Goal: Obtain resource: Download file/media

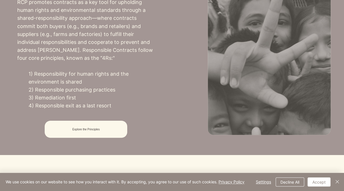
scroll to position [267, 0]
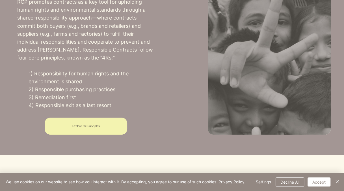
click at [109, 131] on span "Explore the Principles" at bounding box center [86, 125] width 83 height 17
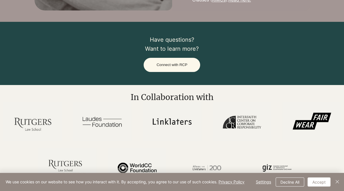
scroll to position [1527, 0]
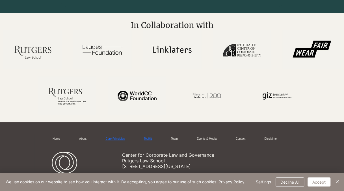
click at [152, 136] on div "Toolkit" at bounding box center [148, 138] width 8 height 4
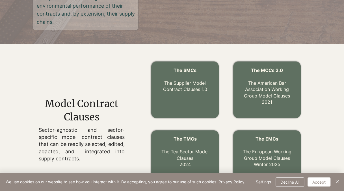
scroll to position [170, 0]
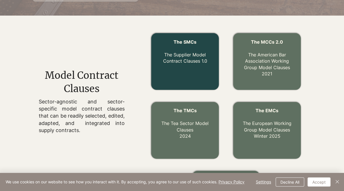
click at [185, 58] on p "The Supplier Model Contract Clauses 1.0" at bounding box center [185, 54] width 57 height 19
click at [184, 62] on link "The Supplier Model Contract Clauses 1.0" at bounding box center [185, 58] width 44 height 12
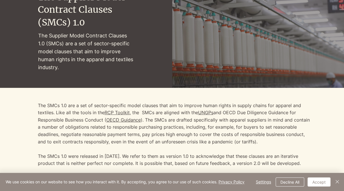
scroll to position [85, 0]
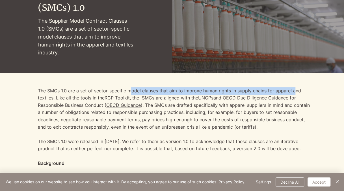
drag, startPoint x: 131, startPoint y: 92, endPoint x: 292, endPoint y: 93, distance: 160.6
click at [292, 93] on p "The SMCs 1.0 are a set of sector-specific model clauses that aim to improve hum…" at bounding box center [175, 109] width 275 height 44
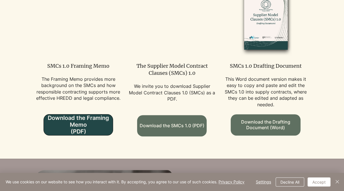
scroll to position [367, 0]
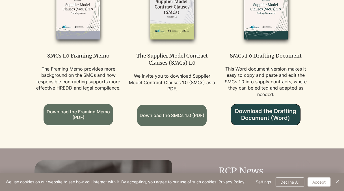
click at [245, 125] on span "Download the Drafting Document (Word)" at bounding box center [265, 114] width 69 height 21
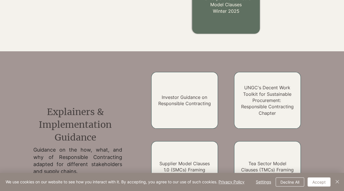
scroll to position [396, 0]
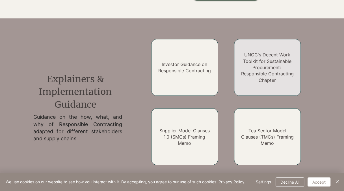
click at [255, 73] on link "UNGC's Decent Work Toolkit for Sustainable Procurement: Responsible Contracting…" at bounding box center [267, 67] width 53 height 31
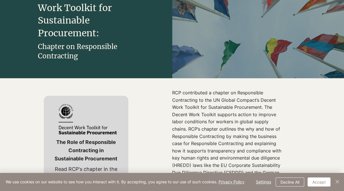
scroll to position [85, 0]
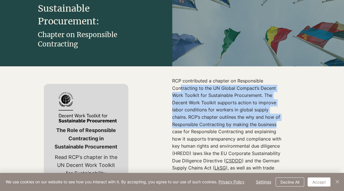
drag, startPoint x: 179, startPoint y: 88, endPoint x: 280, endPoint y: 127, distance: 107.8
click at [280, 127] on p "RCP contributed a chapter on Responsible Contracting to the UN Global Compact’s…" at bounding box center [228, 142] width 112 height 130
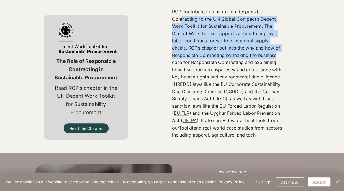
scroll to position [141, 0]
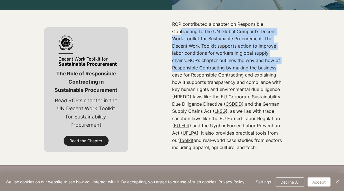
click at [100, 141] on span "Read the Chapter" at bounding box center [86, 141] width 33 height 6
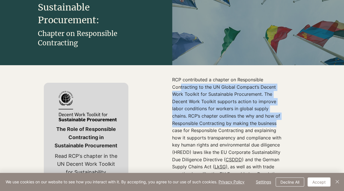
scroll to position [85, 0]
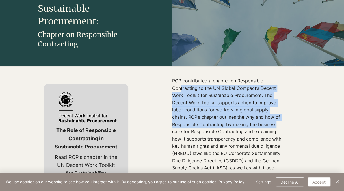
click at [213, 93] on p "RCP contributed a chapter on Responsible Contracting to the UN Global Compact’s…" at bounding box center [228, 142] width 112 height 130
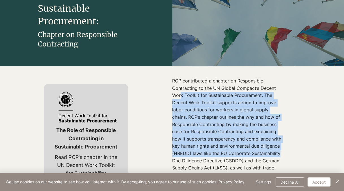
drag, startPoint x: 181, startPoint y: 96, endPoint x: 277, endPoint y: 152, distance: 111.5
click at [277, 152] on p "RCP contributed a chapter on Responsible Contracting to the UN Global Compact’s…" at bounding box center [228, 142] width 112 height 130
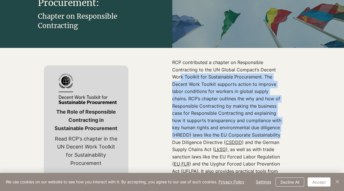
scroll to position [141, 0]
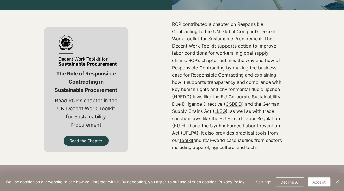
click at [101, 136] on div at bounding box center [86, 89] width 68 height 111
click at [104, 141] on link "Read the Chapter" at bounding box center [86, 140] width 45 height 10
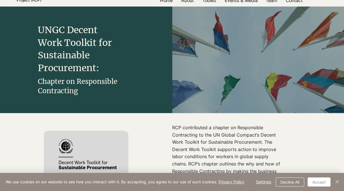
scroll to position [0, 0]
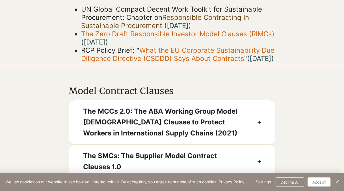
scroll to position [254, 0]
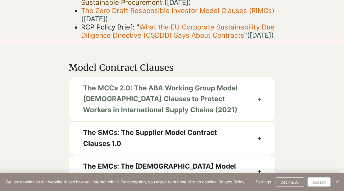
click at [240, 107] on span "The MCCs 2.0: The ABA Working Group Model [DEMOGRAPHIC_DATA] Clauses to Protect…" at bounding box center [163, 99] width 160 height 33
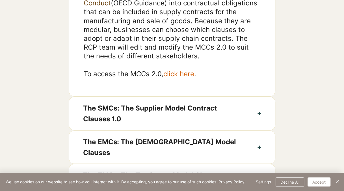
scroll to position [424, 0]
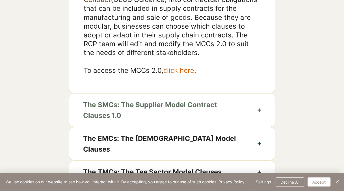
click at [205, 119] on span "The SMCs: The Supplier Model Contract Clauses 1.0" at bounding box center [163, 110] width 160 height 22
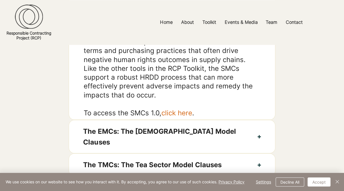
scroll to position [452, 0]
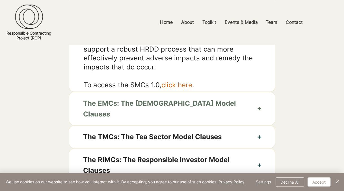
click at [176, 113] on span "The EMCs: The [DEMOGRAPHIC_DATA] Model Clauses" at bounding box center [163, 109] width 160 height 22
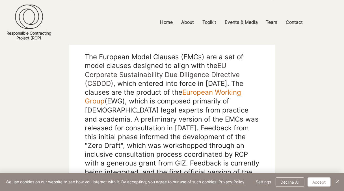
scroll to position [396, 0]
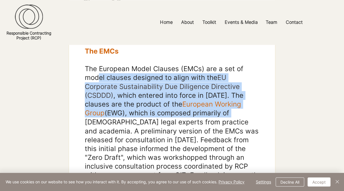
drag, startPoint x: 98, startPoint y: 73, endPoint x: 243, endPoint y: 115, distance: 151.1
click at [243, 115] on p "The European Model Clauses (EMCs) are a set of model clauses designed to align …" at bounding box center [172, 134] width 175 height 141
drag, startPoint x: 243, startPoint y: 115, endPoint x: 239, endPoint y: 100, distance: 16.0
click at [239, 100] on span "European Working Group" at bounding box center [163, 108] width 156 height 17
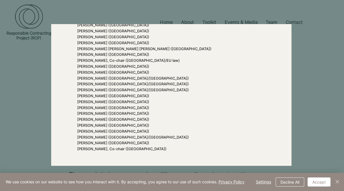
scroll to position [0, 0]
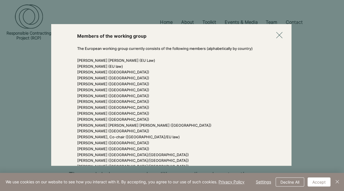
click at [277, 34] on icon "Back to site" at bounding box center [279, 35] width 6 height 6
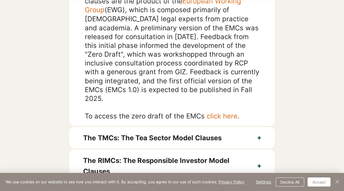
scroll to position [509, 0]
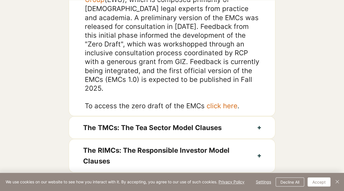
click at [217, 101] on link "click here" at bounding box center [222, 105] width 31 height 8
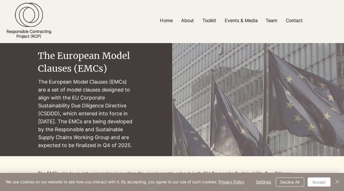
scroll to position [28, 0]
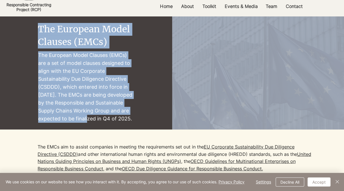
drag, startPoint x: 36, startPoint y: 54, endPoint x: 118, endPoint y: 122, distance: 107.1
click at [118, 122] on section "The European Model Clauses (EMCs) The [DEMOGRAPHIC_DATA] Model Clauses (EMCs) a…" at bounding box center [172, 72] width 344 height 113
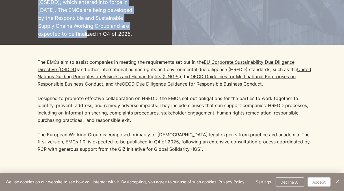
scroll to position [113, 0]
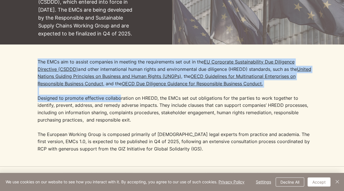
drag, startPoint x: 115, startPoint y: 110, endPoint x: 313, endPoint y: 126, distance: 198.2
click at [313, 126] on div "The EMCs aim to assist companies in meeting the requirements set out in the [GE…" at bounding box center [172, 105] width 344 height 122
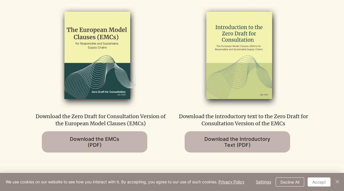
scroll to position [311, 0]
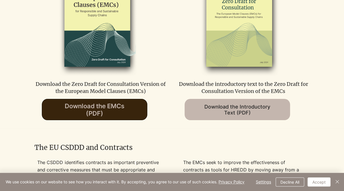
click at [98, 117] on span "Download the EMCs (PDF)" at bounding box center [95, 109] width 60 height 15
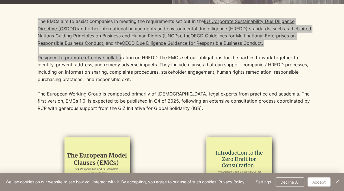
scroll to position [153, 0]
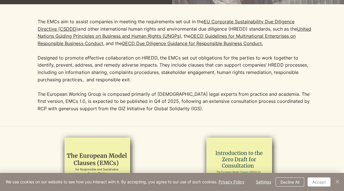
click at [187, 90] on p "​" at bounding box center [175, 86] width 275 height 7
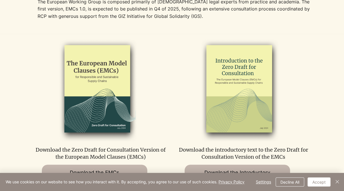
scroll to position [291, 0]
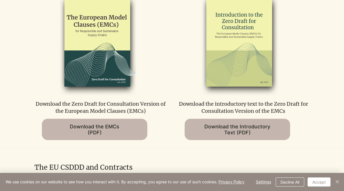
click at [234, 148] on div at bounding box center [172, 68] width 344 height 160
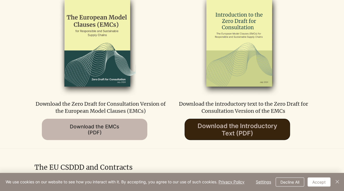
click at [231, 137] on span "Download the Introductory Text (PDF)" at bounding box center [238, 129] width 80 height 15
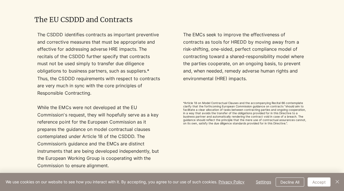
scroll to position [438, 0]
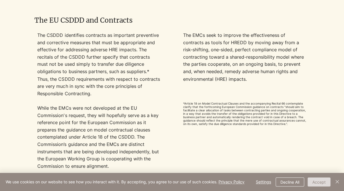
click at [314, 179] on button "Accept" at bounding box center [319, 181] width 23 height 9
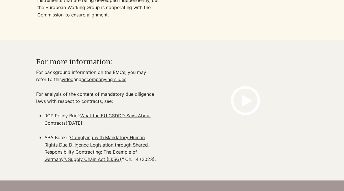
scroll to position [594, 0]
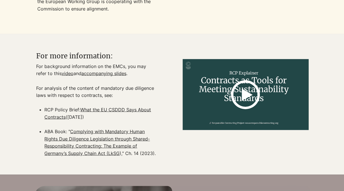
click at [225, 106] on img at bounding box center [246, 94] width 126 height 92
click at [249, 108] on icon at bounding box center [245, 95] width 29 height 92
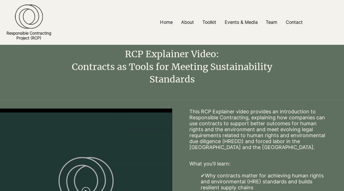
scroll to position [47, 0]
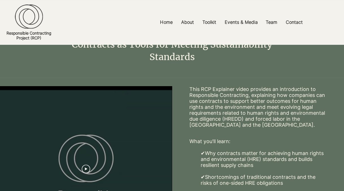
click at [112, 135] on div at bounding box center [86, 168] width 172 height 165
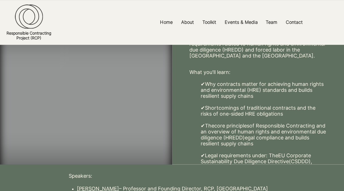
scroll to position [108, 0]
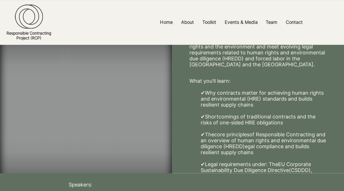
click at [98, 117] on video "Your Video Title Video Player" at bounding box center [86, 108] width 172 height 165
click at [82, 119] on video "Your Video Title Video Player" at bounding box center [86, 108] width 172 height 165
click at [43, 151] on video "Your Video Title Video Player" at bounding box center [86, 108] width 172 height 165
click at [58, 139] on video "Your Video Title Video Player" at bounding box center [86, 108] width 172 height 165
click at [44, 150] on video "Your Video Title Video Player" at bounding box center [86, 108] width 172 height 165
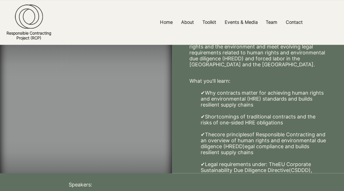
click at [33, 158] on video "Your Video Title Video Player" at bounding box center [86, 108] width 172 height 165
drag, startPoint x: 25, startPoint y: 165, endPoint x: 74, endPoint y: 163, distance: 49.2
click at [74, 163] on video "Your Video Title Video Player" at bounding box center [86, 108] width 172 height 165
drag, startPoint x: 61, startPoint y: 171, endPoint x: 103, endPoint y: 170, distance: 41.8
click at [103, 170] on video "Your Video Title Video Player" at bounding box center [86, 108] width 172 height 165
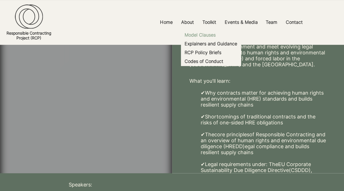
click at [206, 33] on p "Model Clauses" at bounding box center [200, 35] width 36 height 9
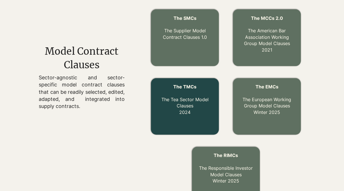
scroll to position [182, 0]
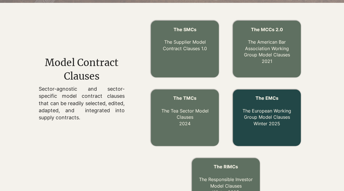
click at [281, 117] on link "The EMCs The European Working Group Model Clauses Winter 2025" at bounding box center [267, 110] width 49 height 31
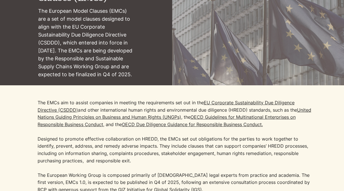
scroll to position [85, 0]
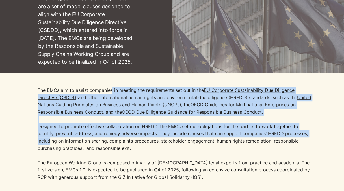
drag, startPoint x: 119, startPoint y: 97, endPoint x: 300, endPoint y: 141, distance: 185.5
click at [300, 141] on p "The EMCs aim to assist companies in meeting the requirements set out in the [GE…" at bounding box center [175, 118] width 275 height 65
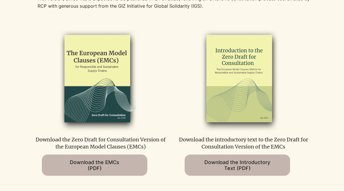
scroll to position [283, 0]
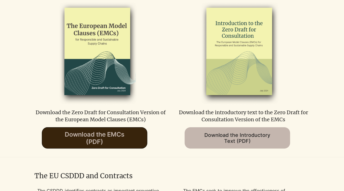
click at [114, 142] on span "Download the EMCs (PDF)" at bounding box center [95, 137] width 60 height 15
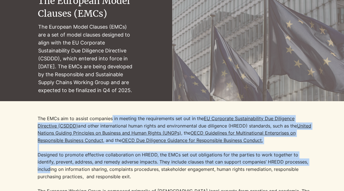
scroll to position [0, 0]
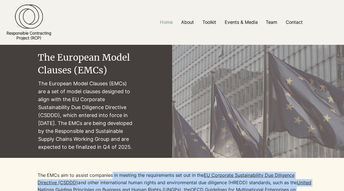
click at [167, 24] on p "Home" at bounding box center [166, 22] width 18 height 13
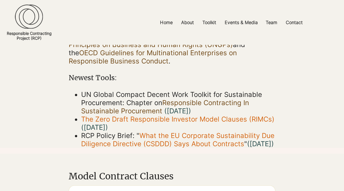
scroll to position [146, 0]
click at [176, 0] on div at bounding box center [172, 22] width 344 height 45
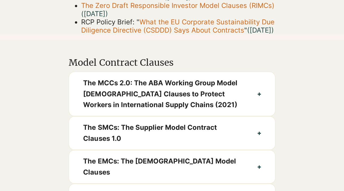
scroll to position [288, 0]
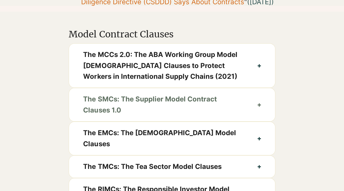
click at [256, 114] on button "The SMCs: The Supplier Model Contract Clauses 1.0" at bounding box center [172, 104] width 206 height 33
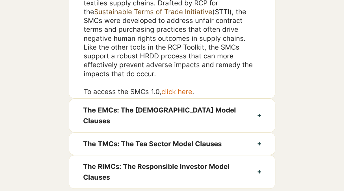
scroll to position [457, 0]
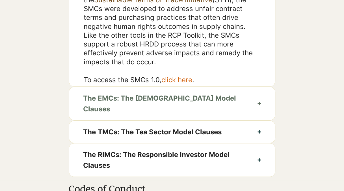
click at [249, 111] on button "The EMCs: The European Model Clauses" at bounding box center [172, 103] width 206 height 33
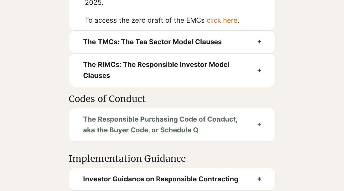
scroll to position [627, 0]
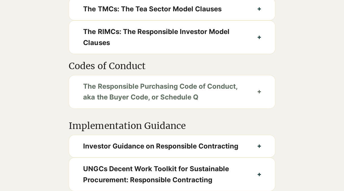
click at [257, 84] on button "The Responsible Purchasing Code of Conduct, aka the Buyer Code, or Schedule Q" at bounding box center [172, 91] width 206 height 33
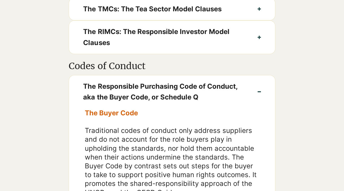
scroll to position [655, 0]
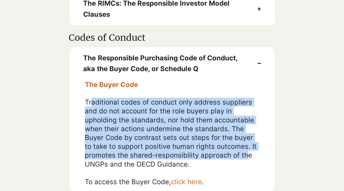
drag, startPoint x: 90, startPoint y: 88, endPoint x: 245, endPoint y: 143, distance: 164.9
click at [245, 143] on span "Traditional codes of conduct only address suppliers and do not account for the …" at bounding box center [171, 133] width 172 height 70
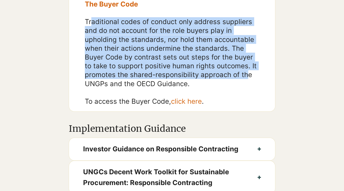
scroll to position [768, 0]
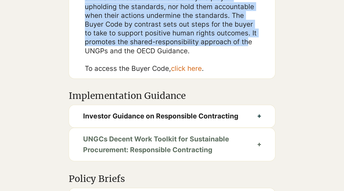
click at [228, 134] on span "UNGCs Decent Work Toolkit for Sustainable Procurement: Responsible Contracting" at bounding box center [163, 144] width 160 height 22
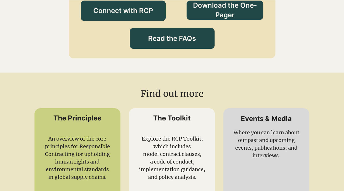
scroll to position [1334, 0]
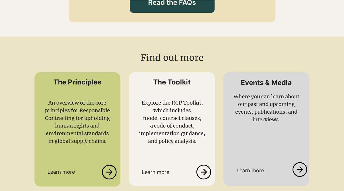
drag, startPoint x: 148, startPoint y: 104, endPoint x: 204, endPoint y: 128, distance: 60.7
click at [204, 128] on div "Explore the RCP Toolkit, which includes model contract clauses, a code of condu…" at bounding box center [172, 122] width 69 height 46
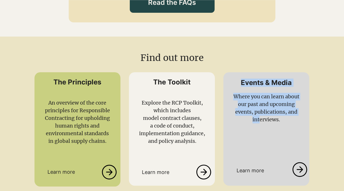
drag, startPoint x: 204, startPoint y: 128, endPoint x: 275, endPoint y: 113, distance: 72.5
click at [275, 113] on div "Events & Media Where you can learn about our past and upcoming events, publicat…" at bounding box center [266, 128] width 86 height 113
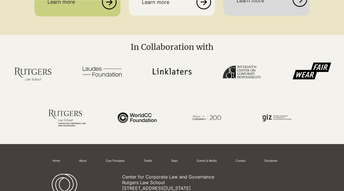
scroll to position [1526, 0]
